Goal: Information Seeking & Learning: Find contact information

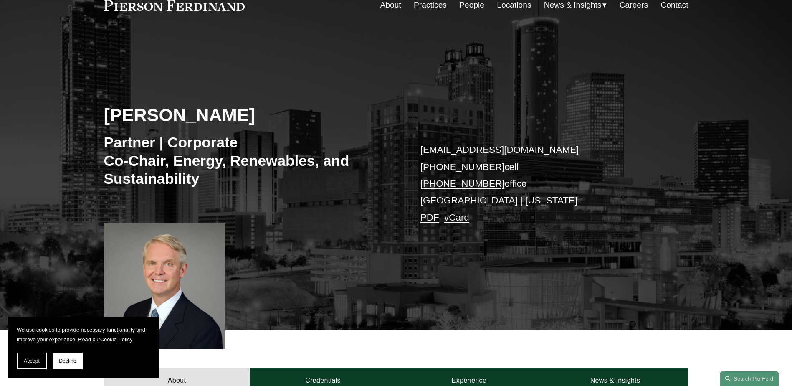
scroll to position [42, 0]
click at [505, 8] on link "Locations" at bounding box center [514, 5] width 34 height 16
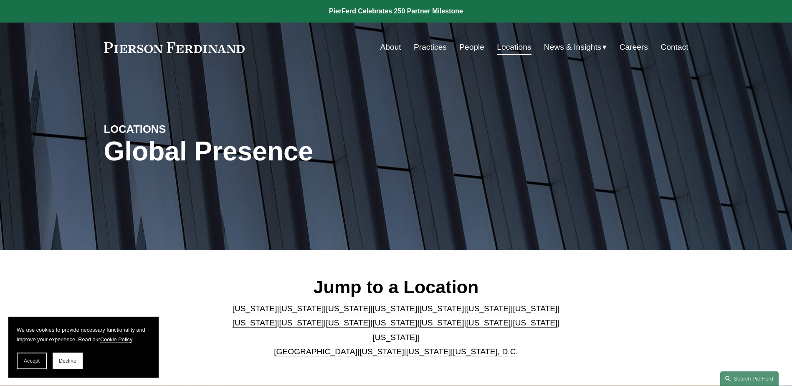
click at [466, 313] on link "[US_STATE]" at bounding box center [488, 308] width 45 height 9
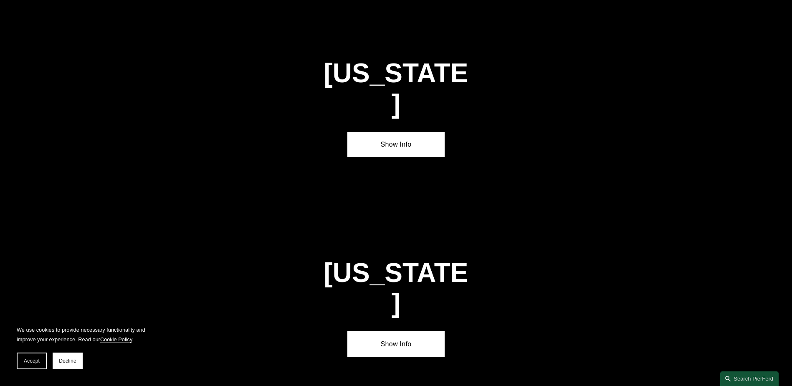
scroll to position [1259, 0]
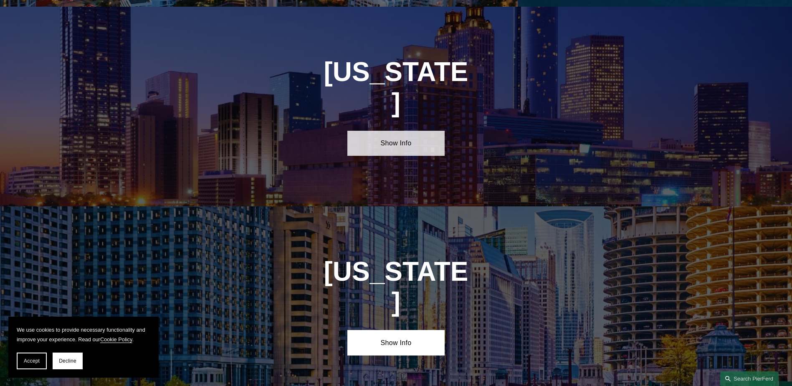
click at [405, 131] on link "Show Info" at bounding box center [396, 143] width 97 height 25
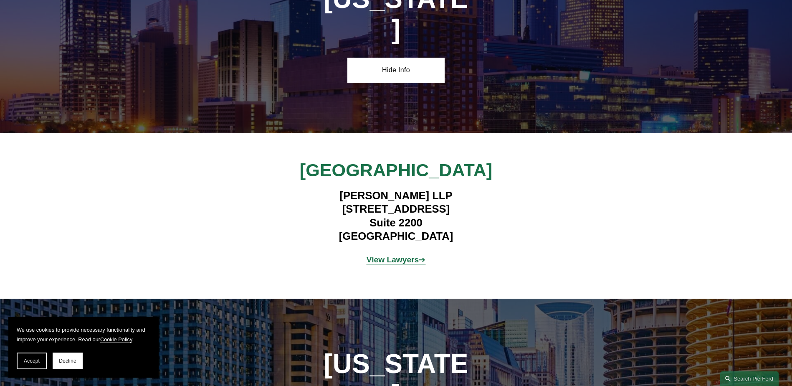
scroll to position [1342, 0]
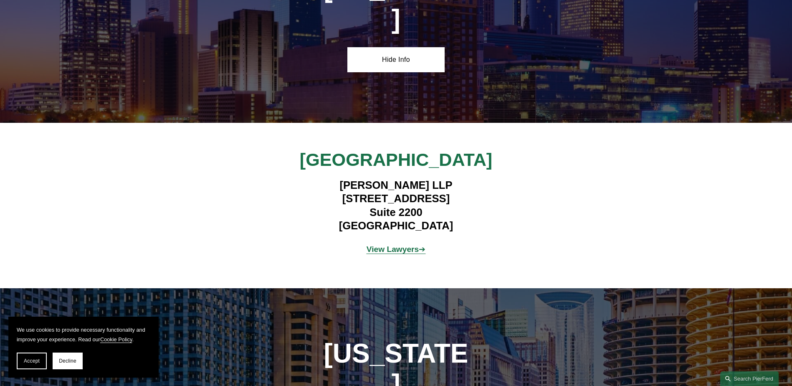
click at [399, 245] on strong "View Lawyers" at bounding box center [393, 249] width 53 height 9
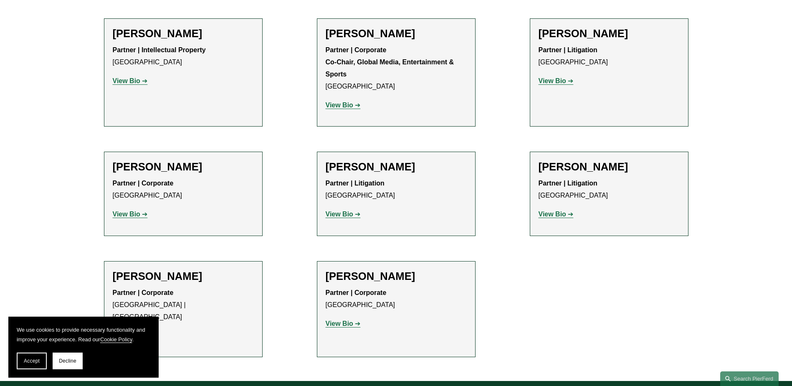
scroll to position [1253, 0]
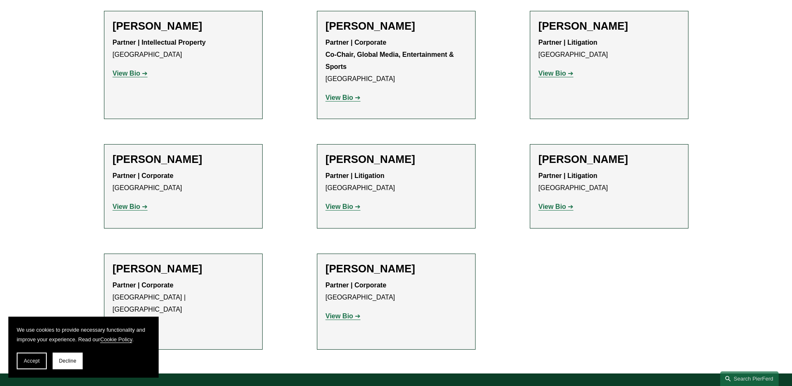
click at [558, 203] on strong "View Bio" at bounding box center [553, 206] width 28 height 7
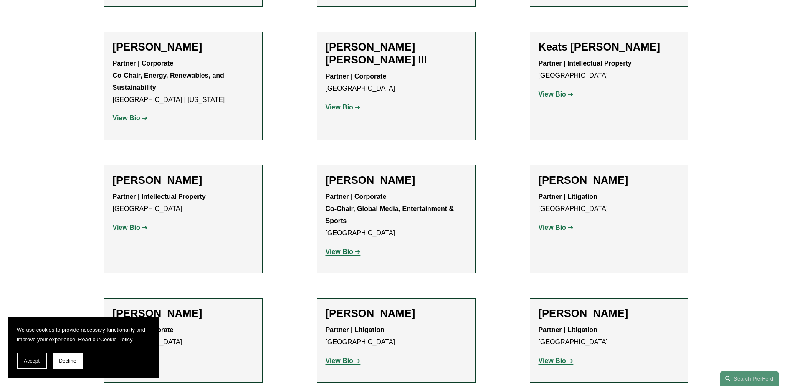
scroll to position [1044, 0]
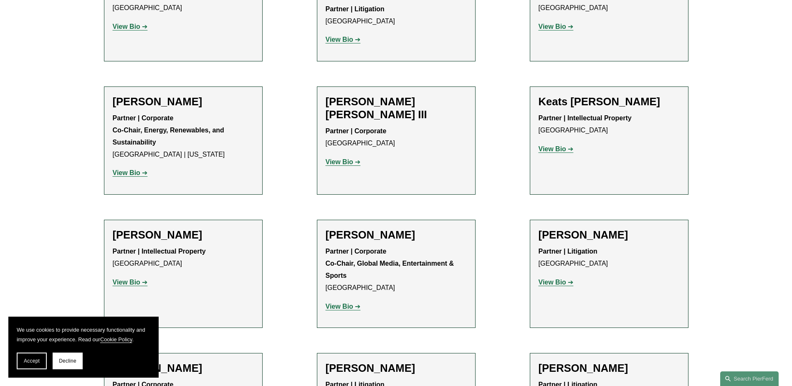
click at [348, 303] on strong "View Bio" at bounding box center [340, 306] width 28 height 7
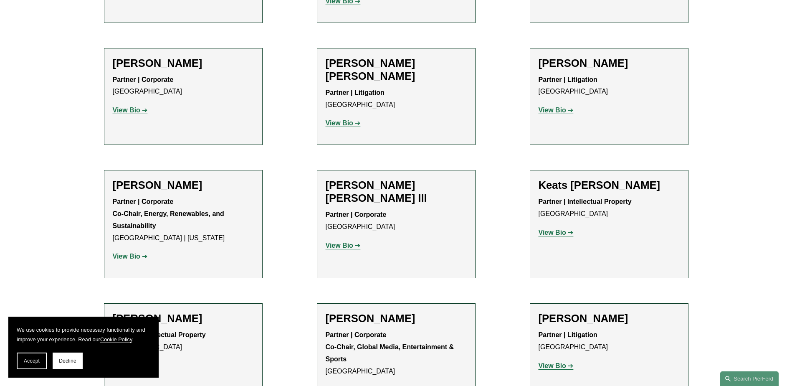
scroll to position [919, 0]
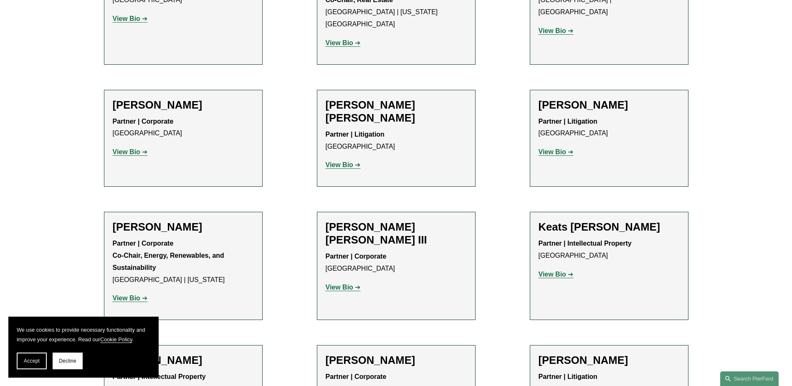
click at [340, 161] on strong "View Bio" at bounding box center [340, 164] width 28 height 7
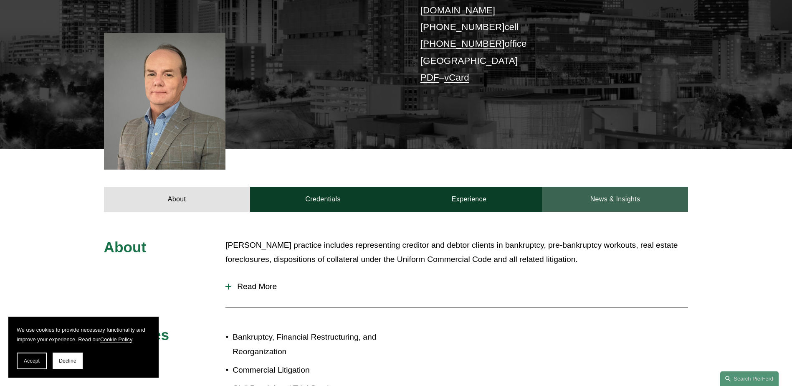
scroll to position [209, 0]
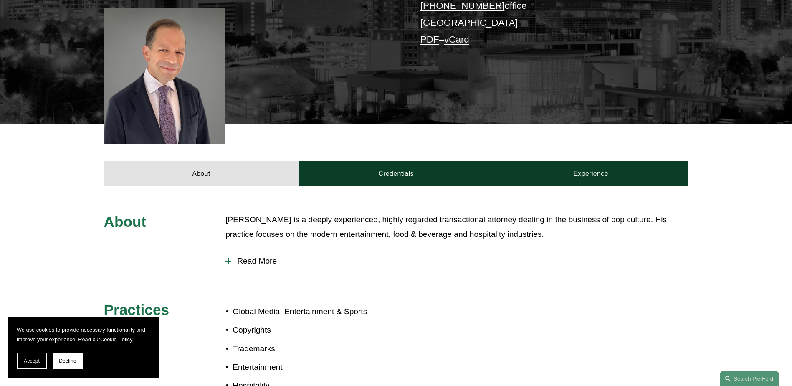
scroll to position [292, 0]
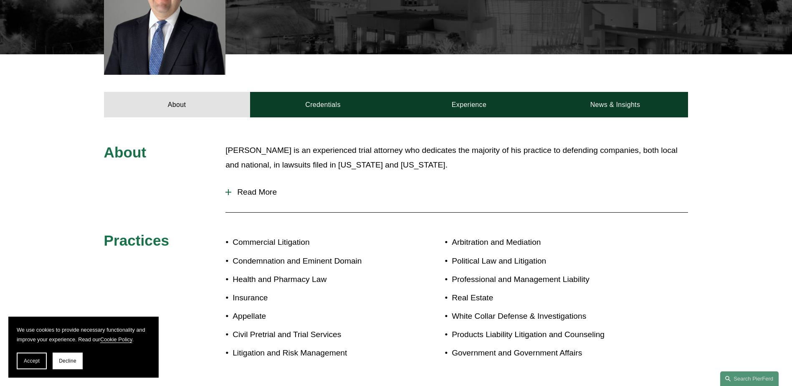
scroll to position [334, 0]
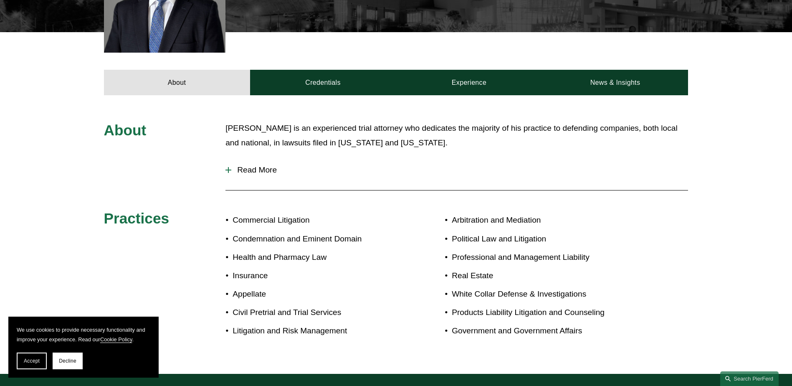
click at [241, 165] on span "Read More" at bounding box center [459, 169] width 457 height 9
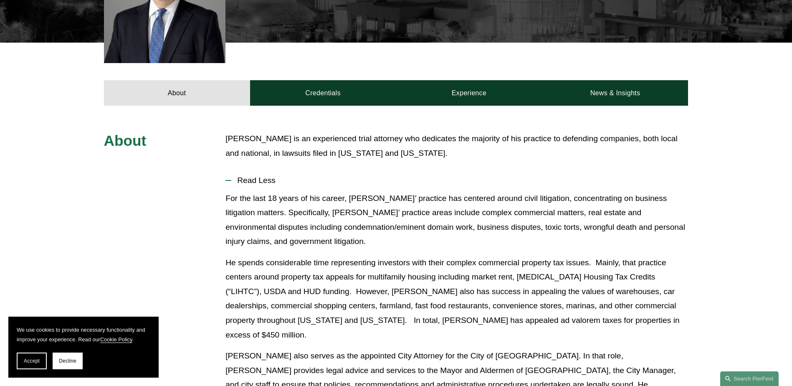
scroll to position [203, 0]
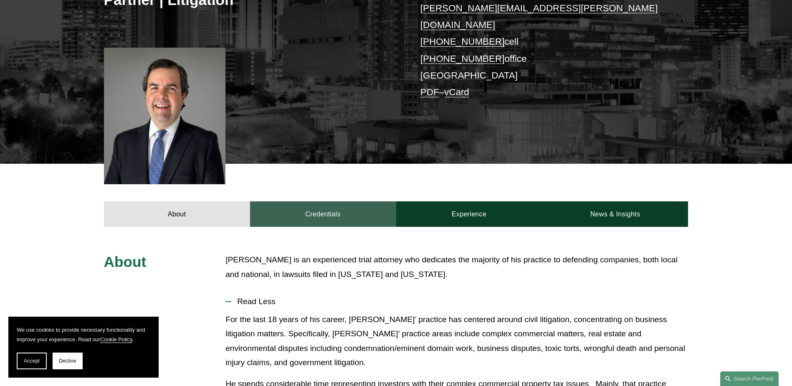
click at [322, 201] on link "Credentials" at bounding box center [323, 213] width 146 height 25
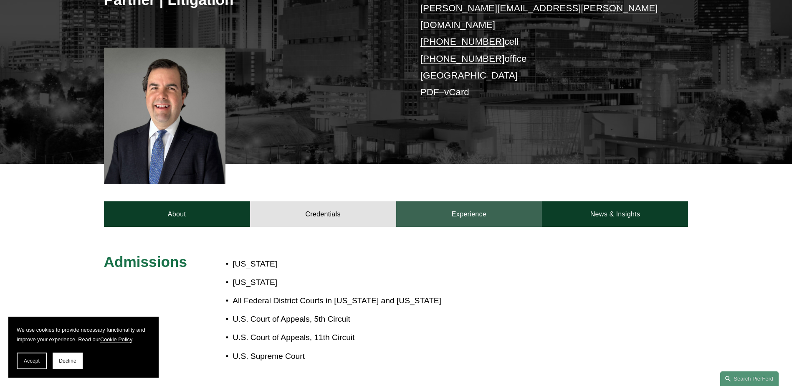
click at [482, 201] on link "Experience" at bounding box center [469, 213] width 146 height 25
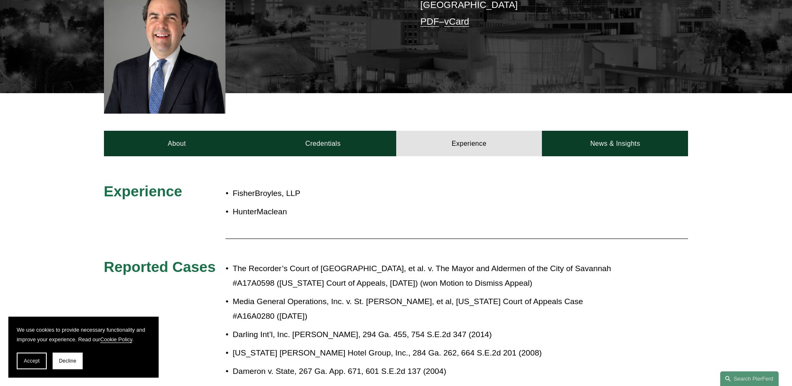
scroll to position [286, 0]
